Goal: Information Seeking & Learning: Understand process/instructions

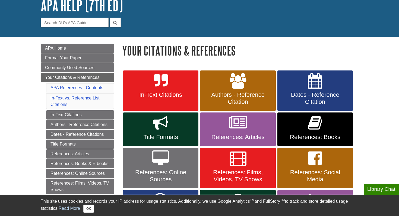
scroll to position [38, 0]
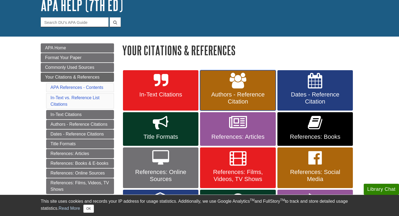
click at [230, 71] on link "Authors - Reference Citation" at bounding box center [238, 90] width 76 height 41
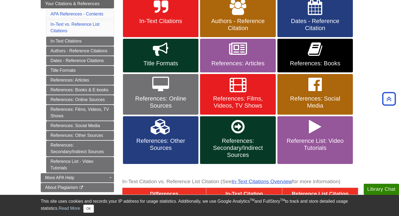
scroll to position [122, 0]
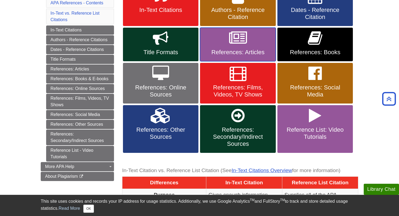
click at [228, 41] on link "References: Articles" at bounding box center [238, 45] width 76 height 34
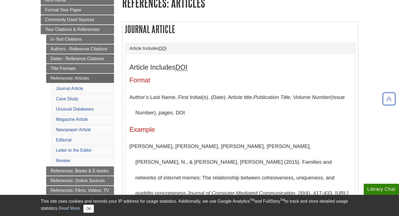
scroll to position [87, 0]
